Goal: Navigation & Orientation: Find specific page/section

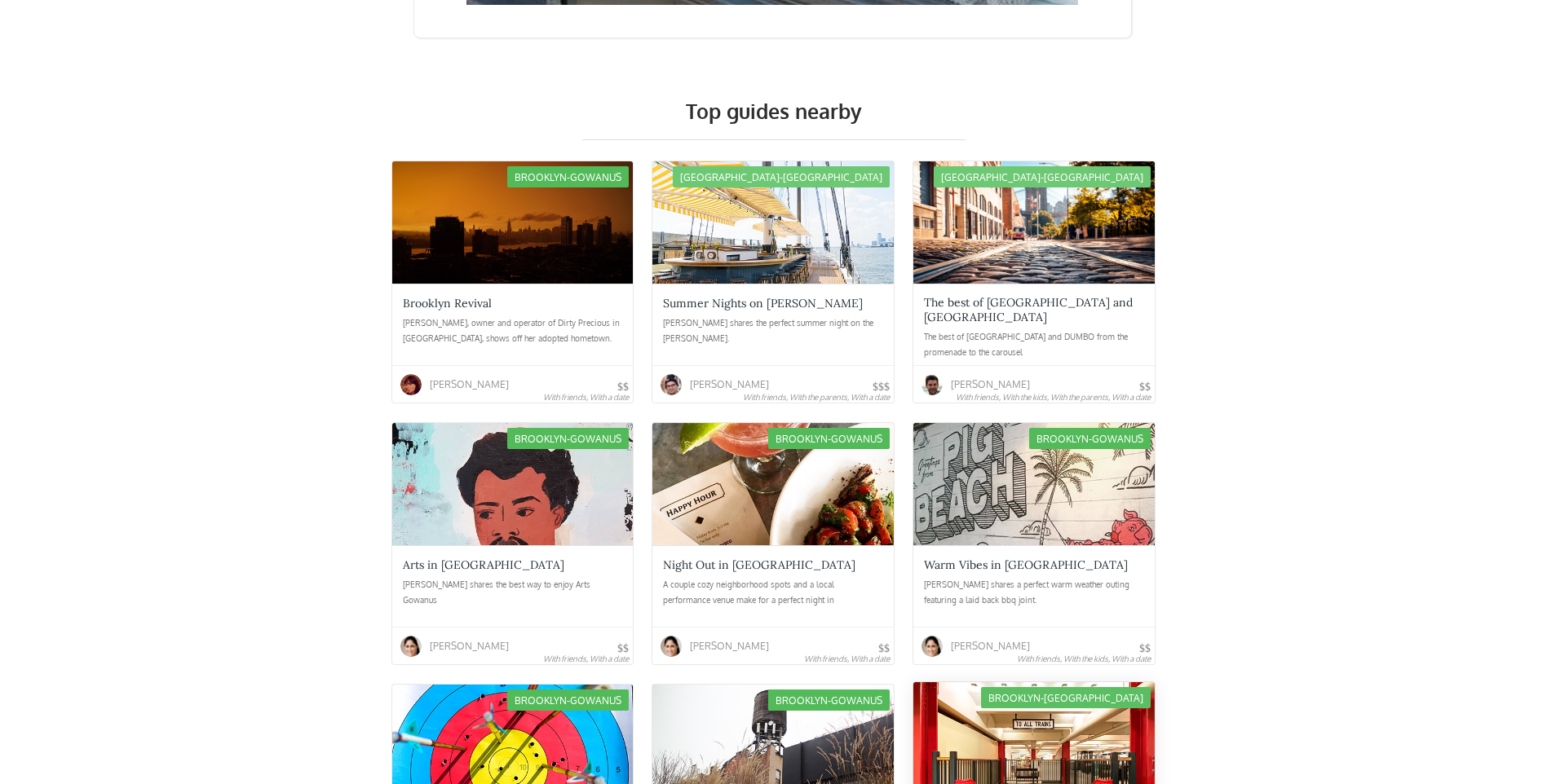
scroll to position [2609, 0]
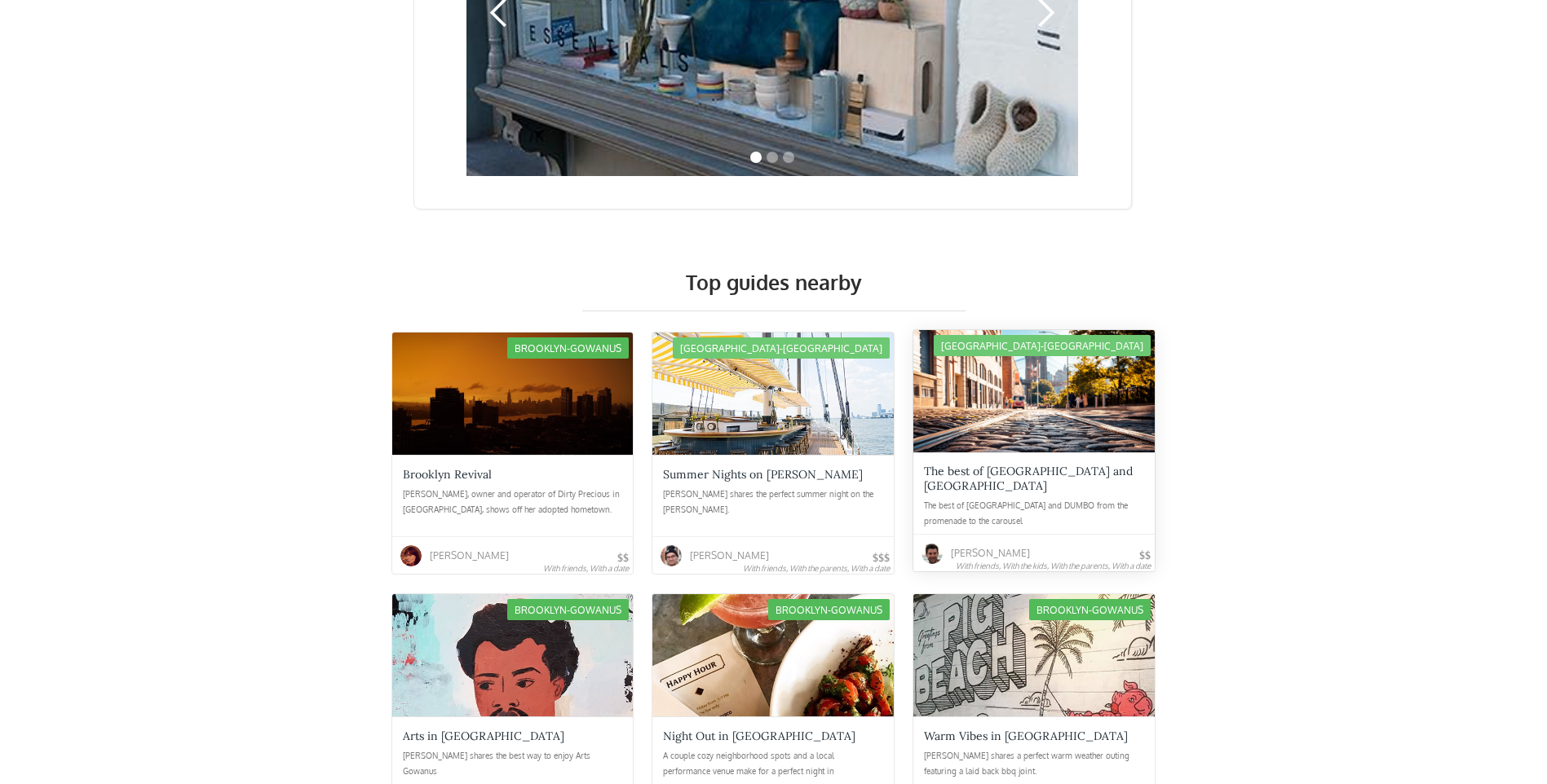
click at [1030, 464] on div "The best of Brooklyn Heights and DUMBO" at bounding box center [1034, 479] width 220 height 30
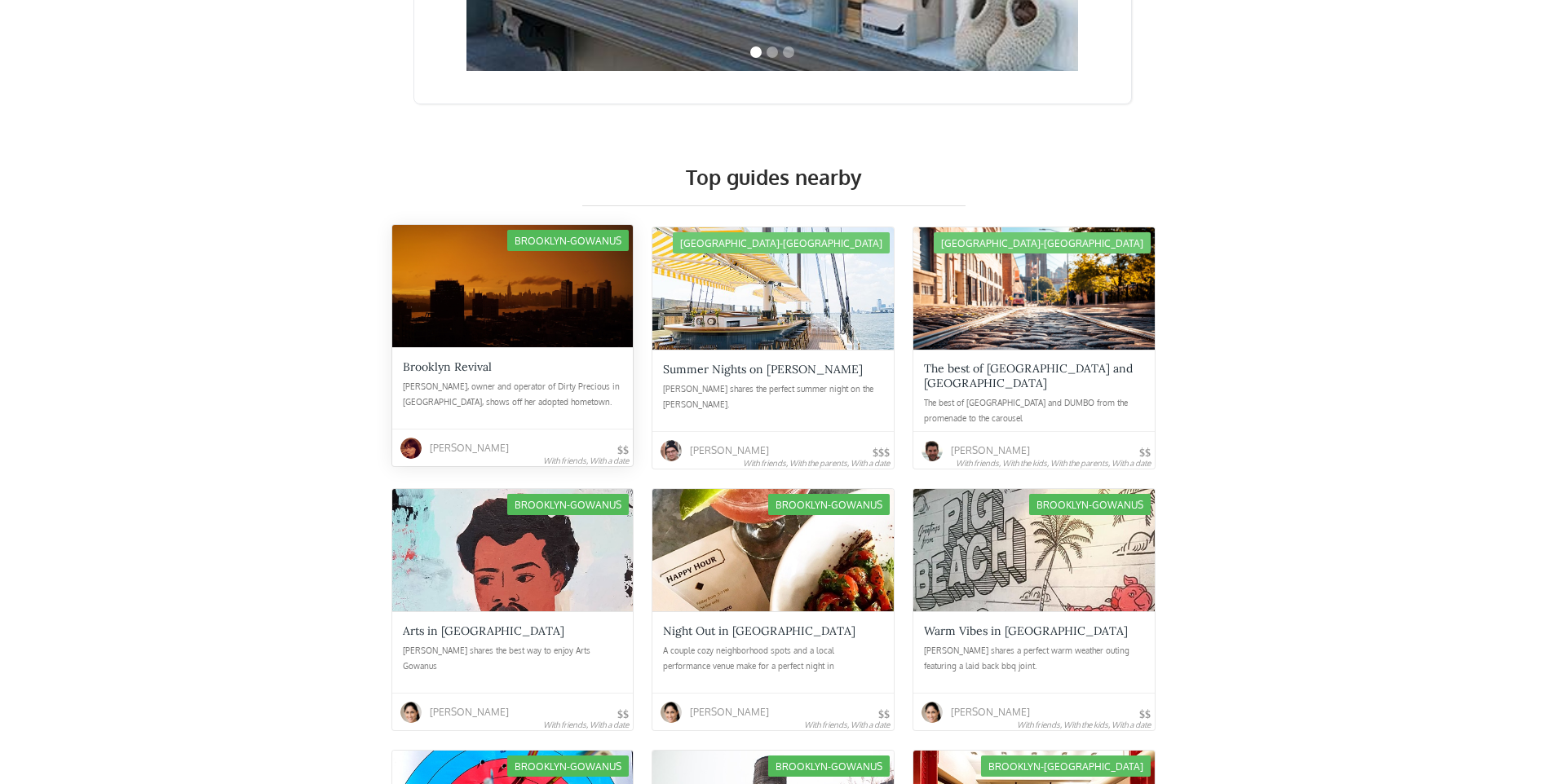
scroll to position [2706, 0]
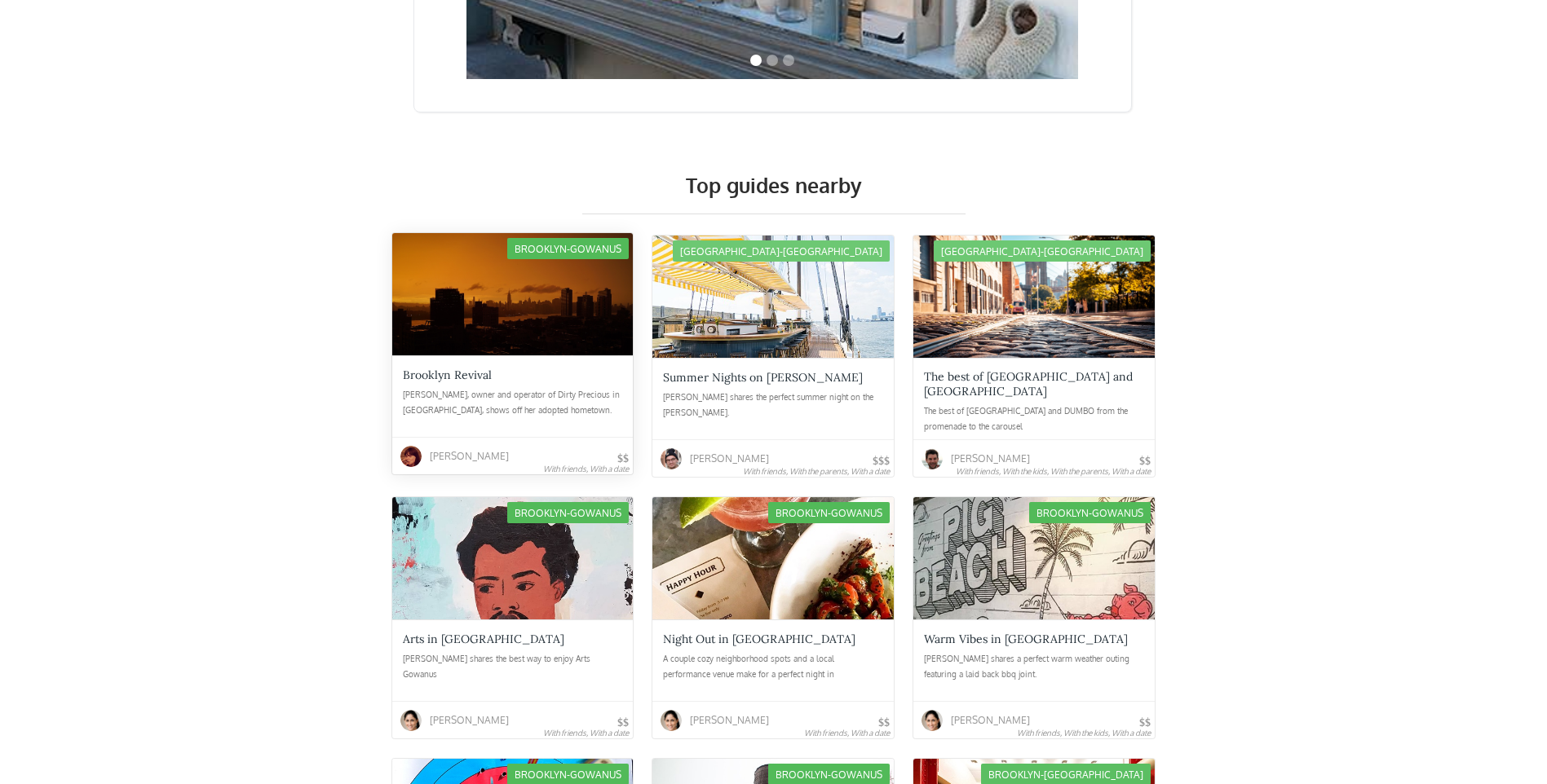
click at [452, 368] on div "Brooklyn Revival" at bounding box center [447, 375] width 89 height 14
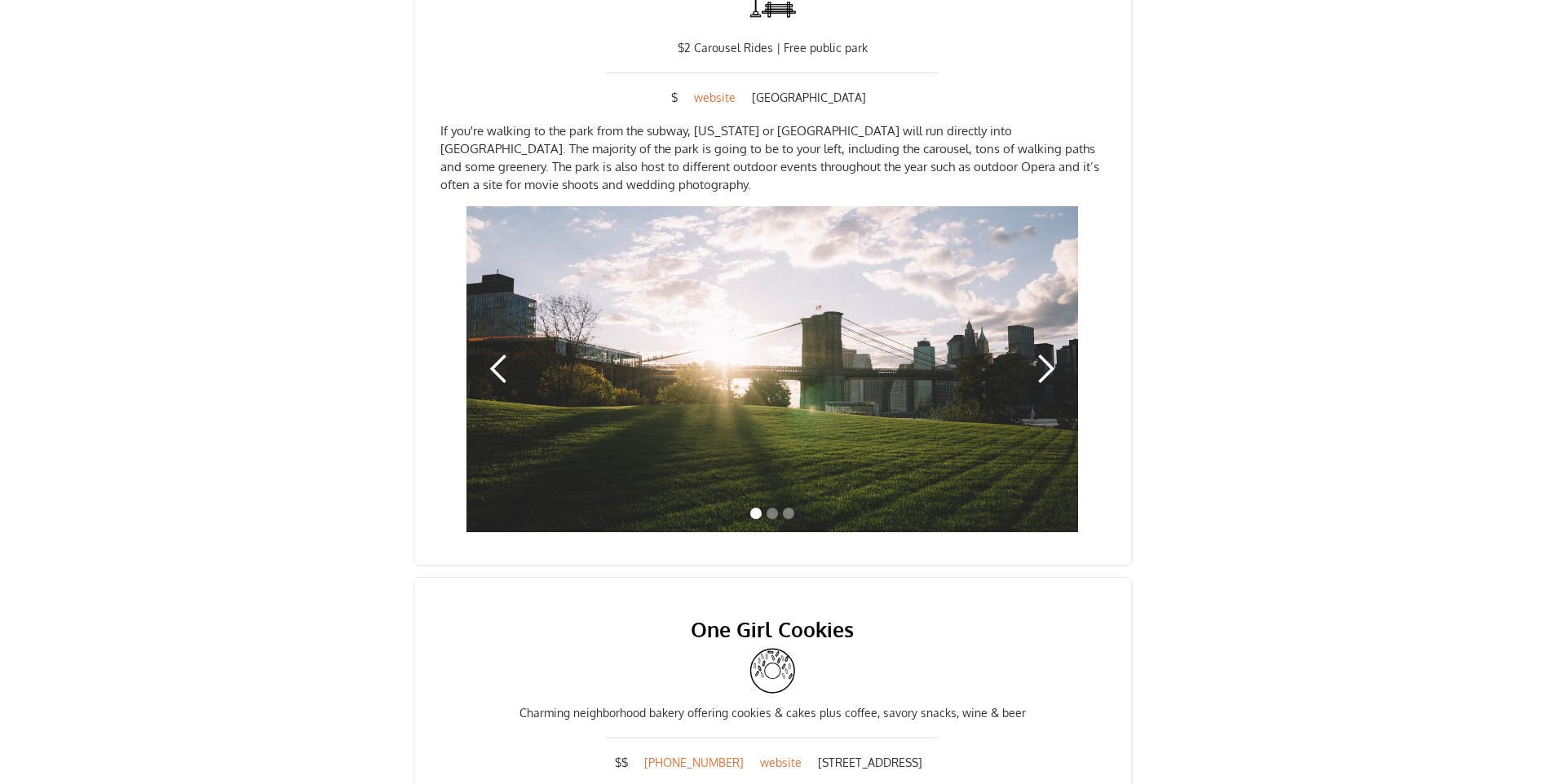
scroll to position [2871, 0]
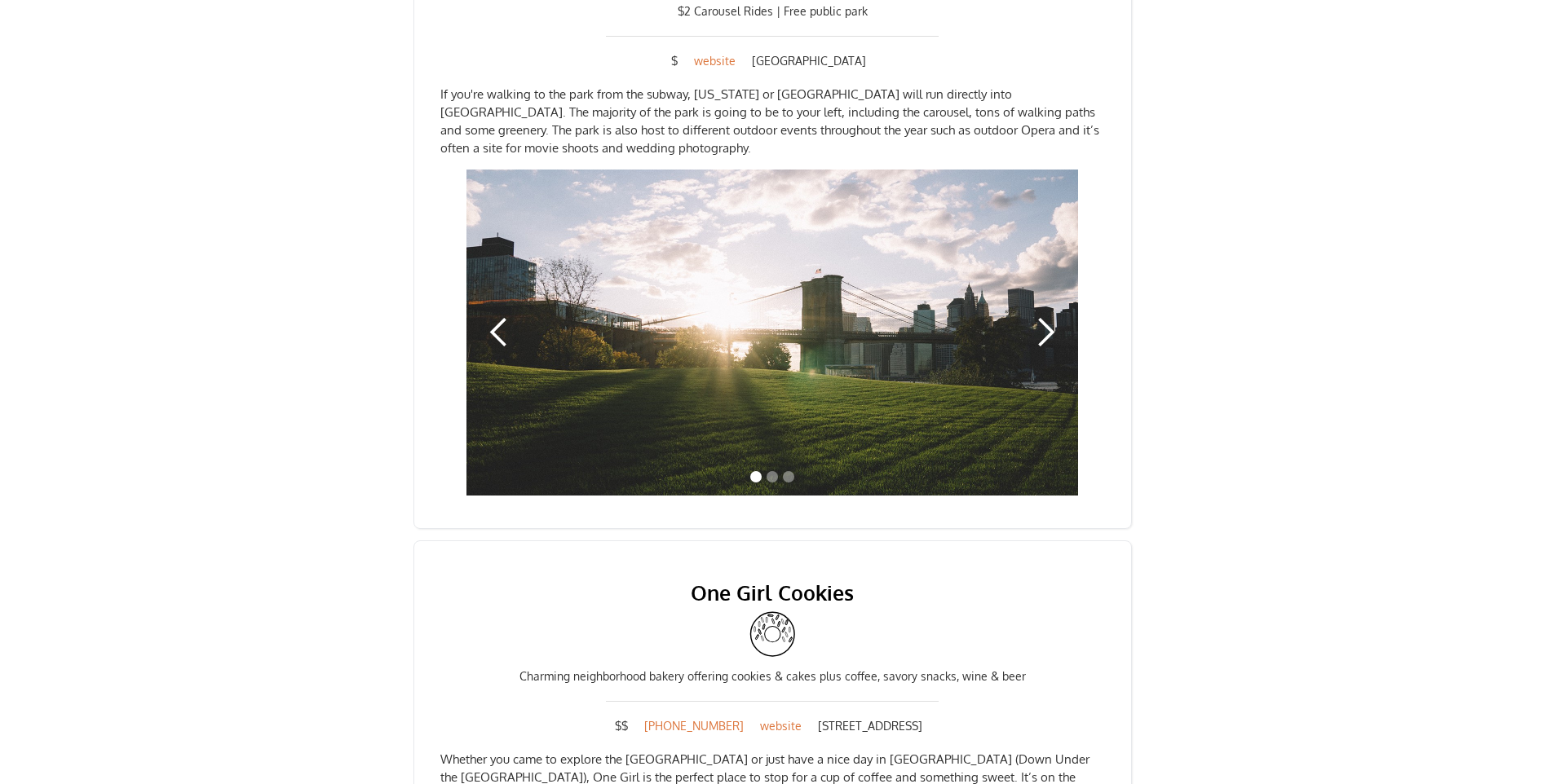
click at [1045, 316] on div "next slide" at bounding box center [1045, 332] width 33 height 33
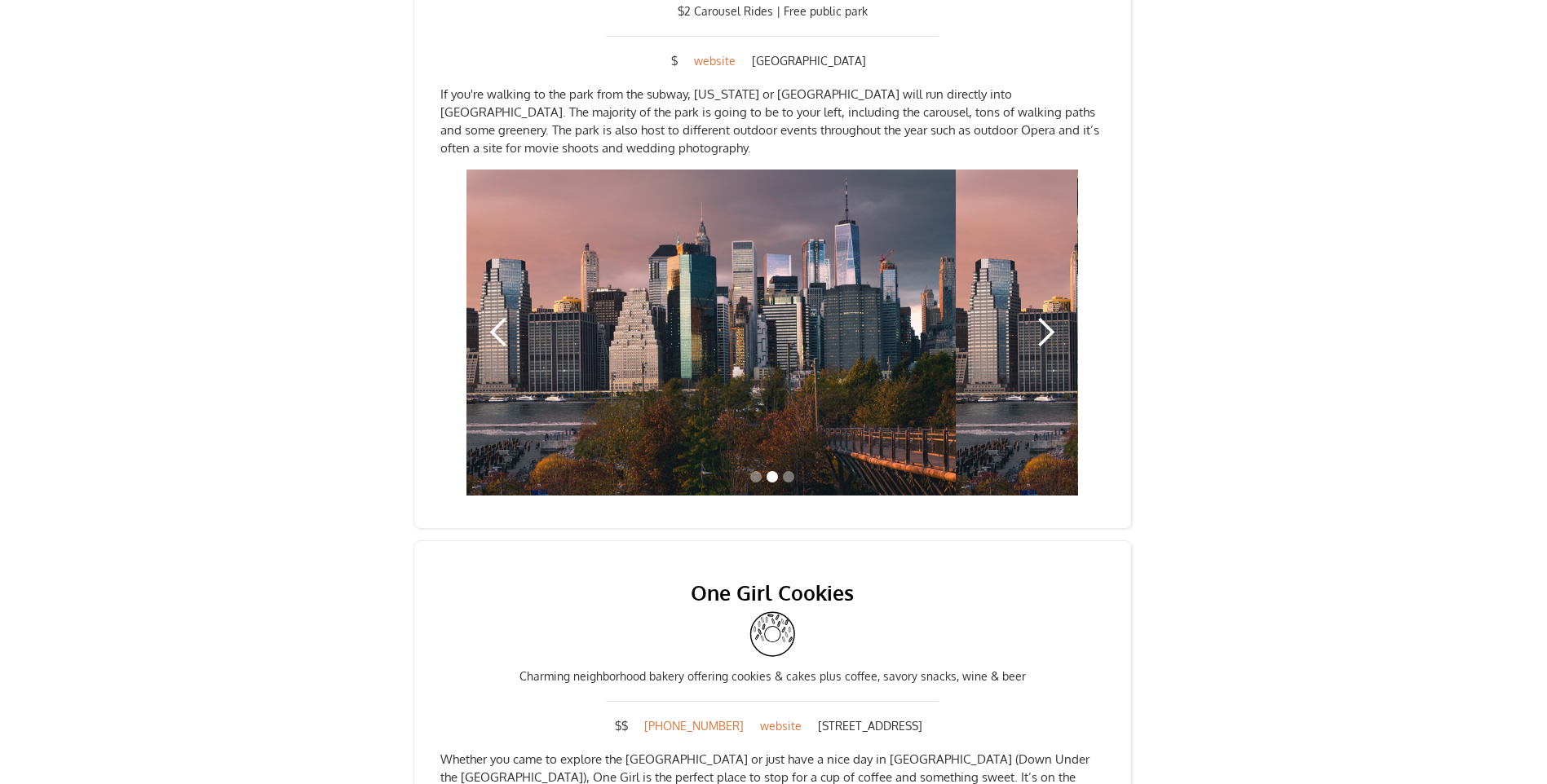
click at [1045, 316] on div "next slide" at bounding box center [1045, 332] width 33 height 33
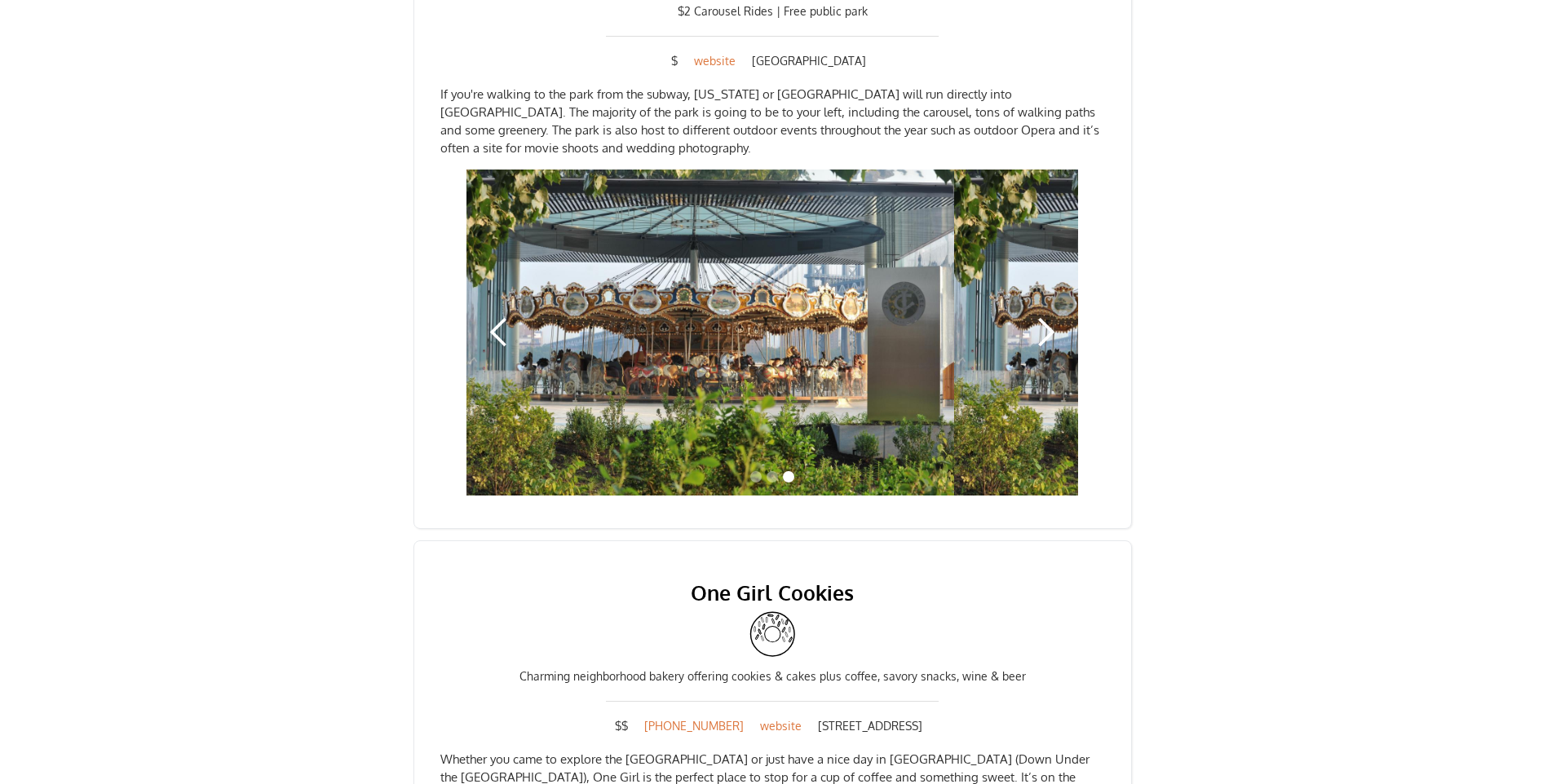
click at [1045, 316] on div "next slide" at bounding box center [1045, 332] width 33 height 33
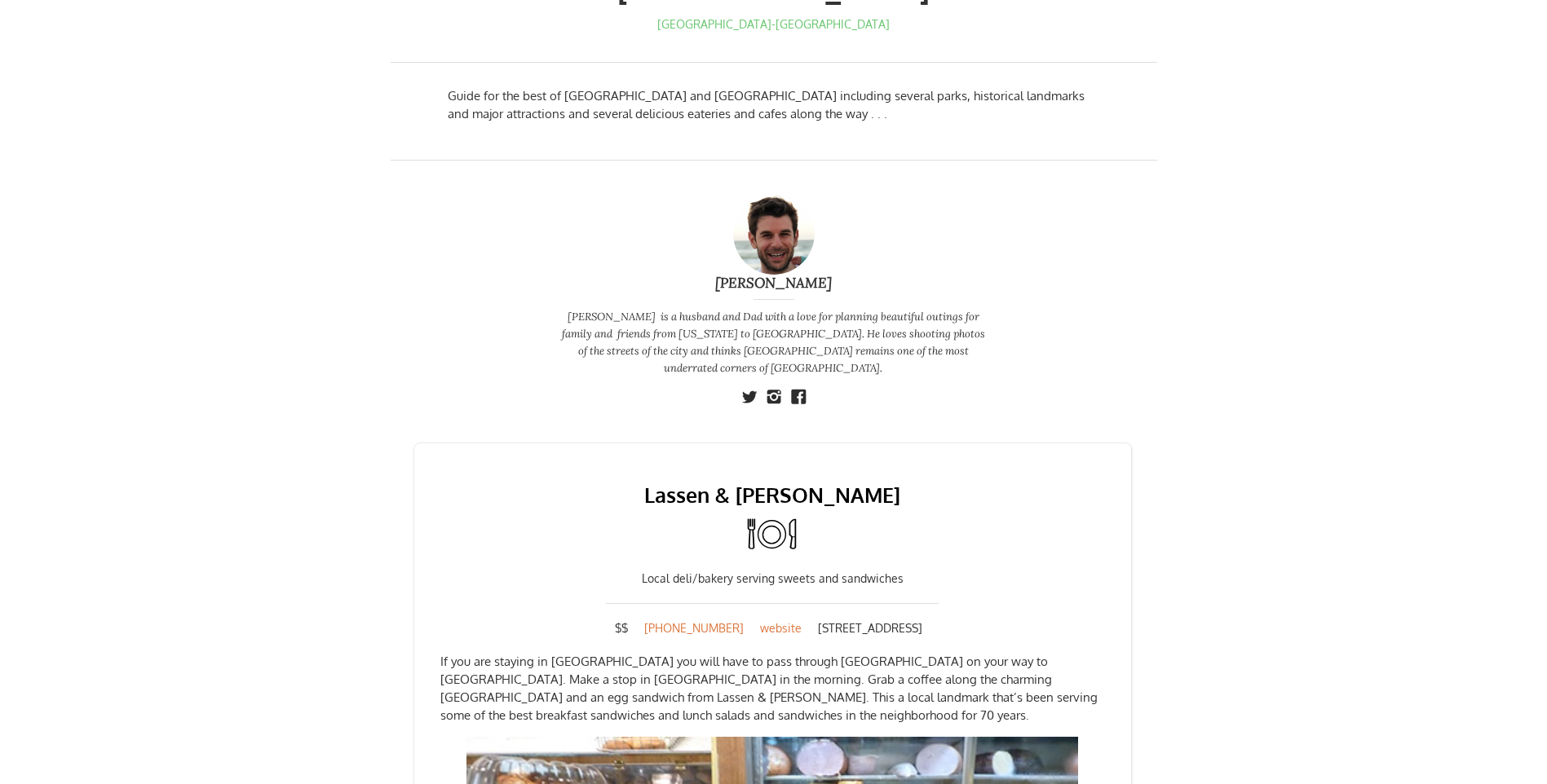
scroll to position [0, 0]
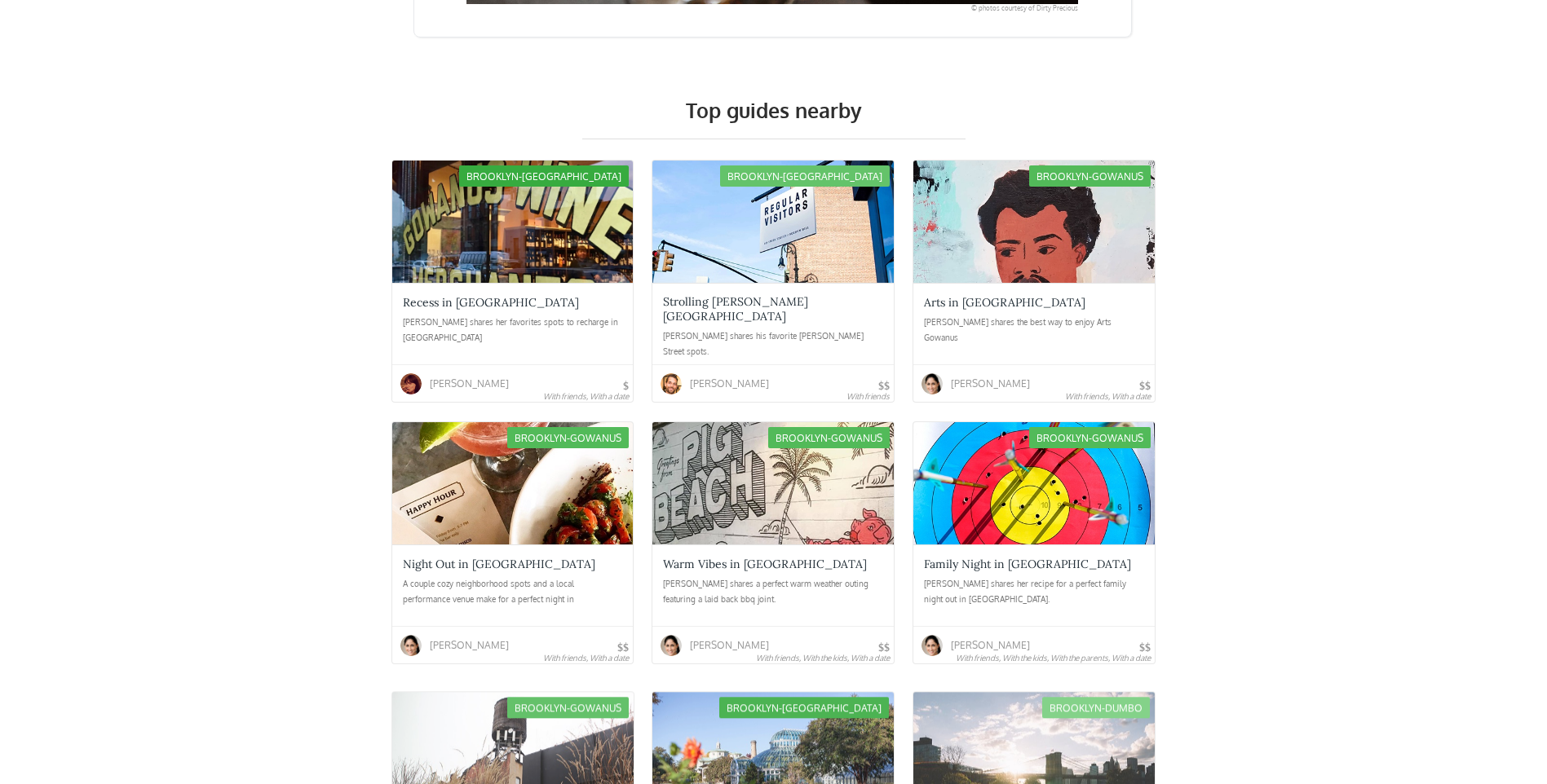
scroll to position [3424, 0]
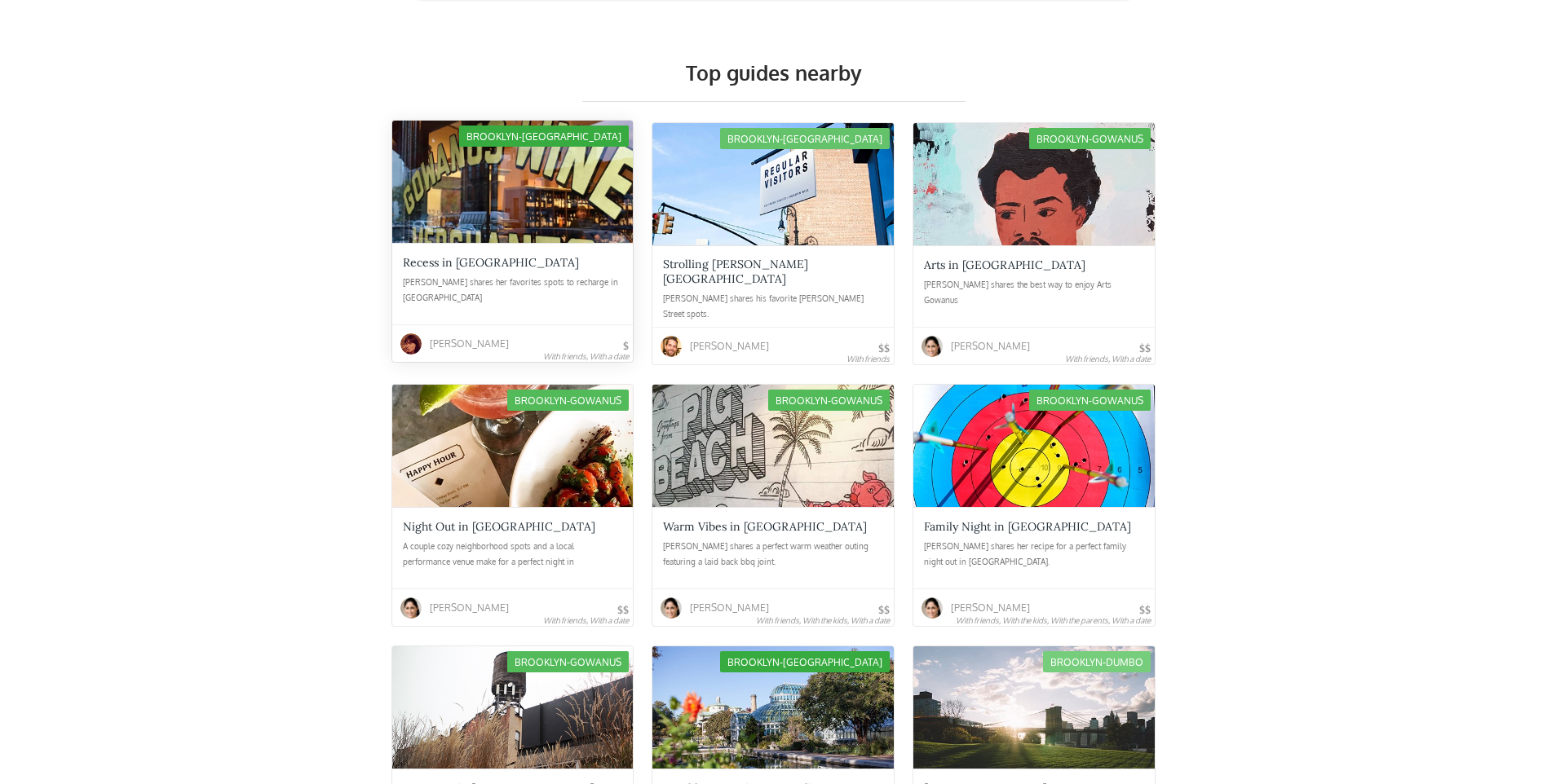
click at [509, 255] on div "Recess in [GEOGRAPHIC_DATA]" at bounding box center [491, 262] width 176 height 14
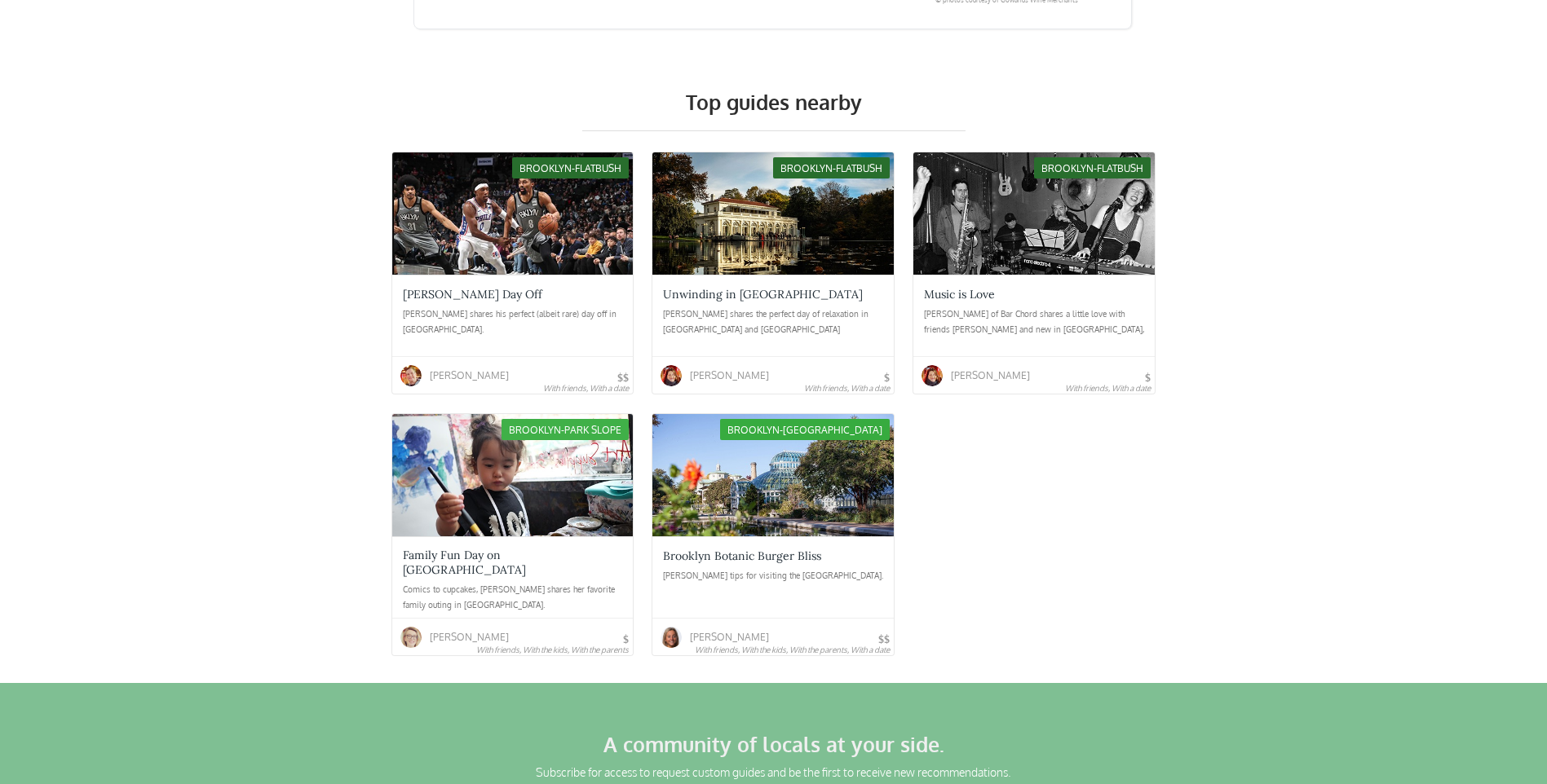
scroll to position [2936, 0]
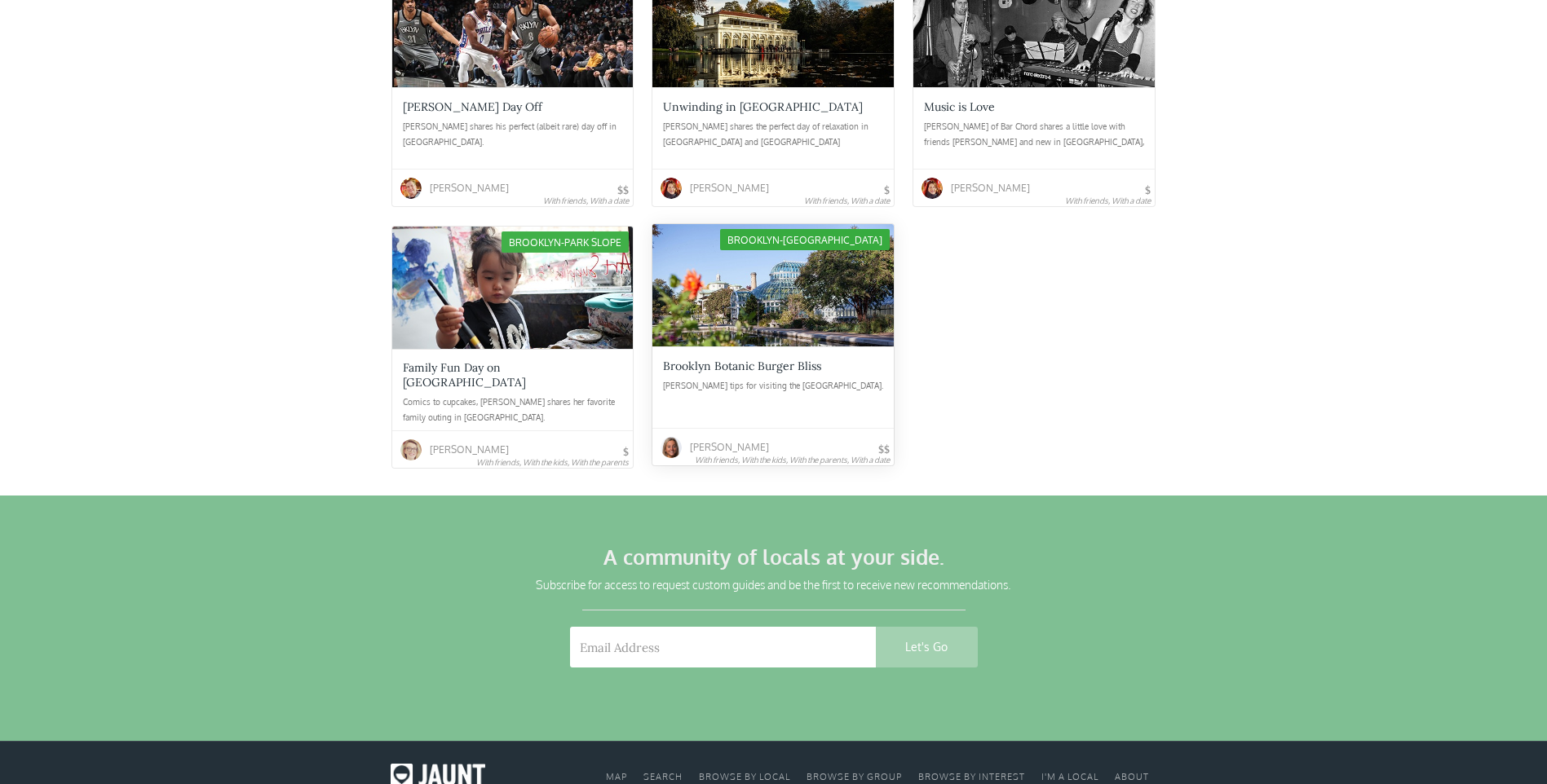
click at [769, 359] on div "Brooklyn Botanic Burger Bliss" at bounding box center [742, 365] width 158 height 14
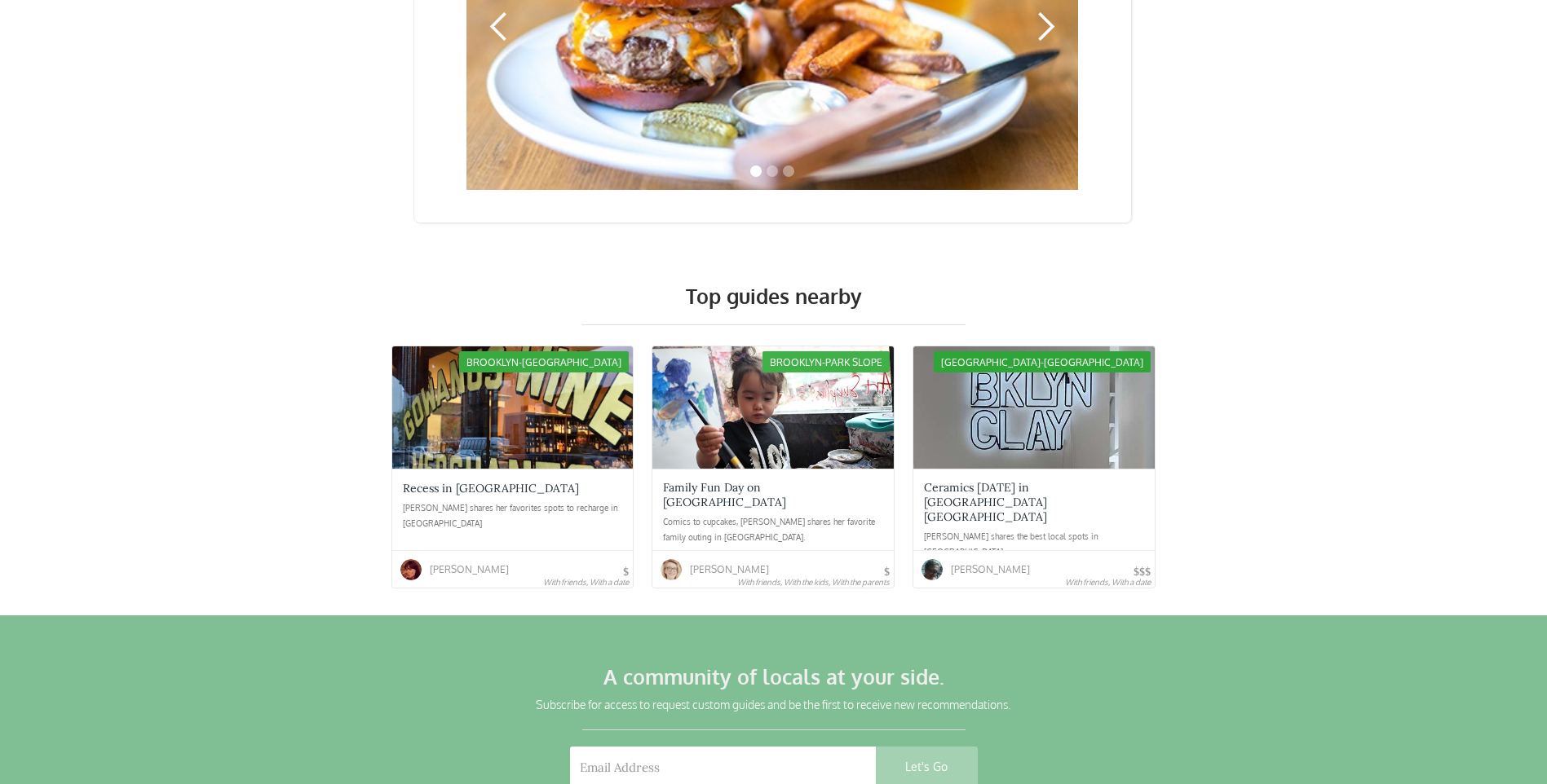
scroll to position [2120, 0]
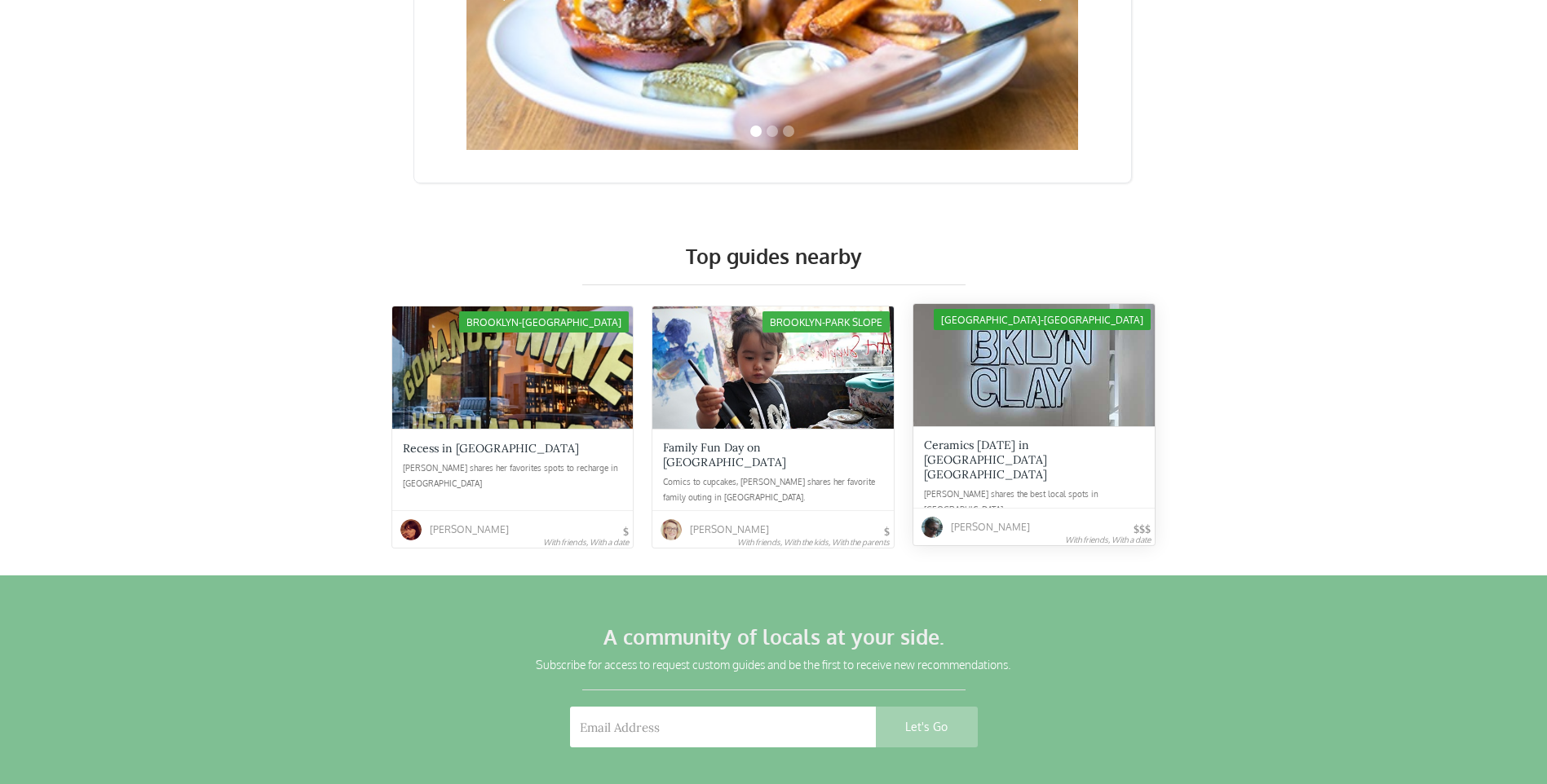
click at [1050, 438] on div "Ceramics [DATE] in [GEOGRAPHIC_DATA] [GEOGRAPHIC_DATA]" at bounding box center [1034, 460] width 220 height 44
